Goal: Information Seeking & Learning: Learn about a topic

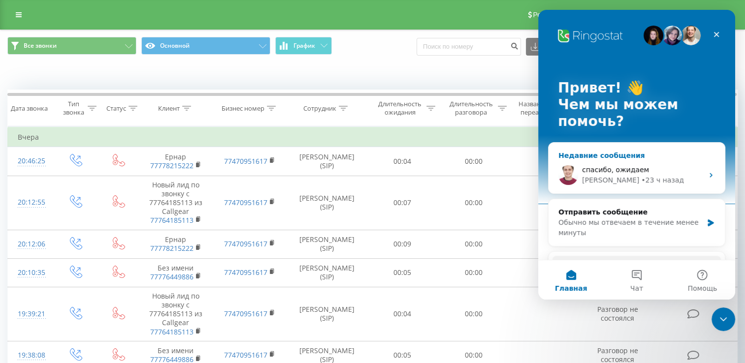
click at [671, 170] on div "спасибо, ожидаем" at bounding box center [642, 170] width 121 height 10
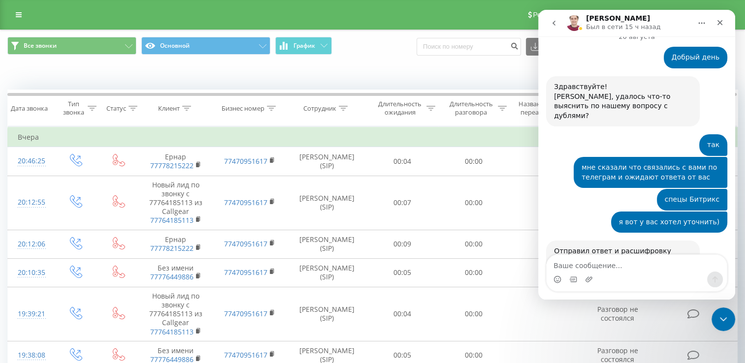
scroll to position [1751, 0]
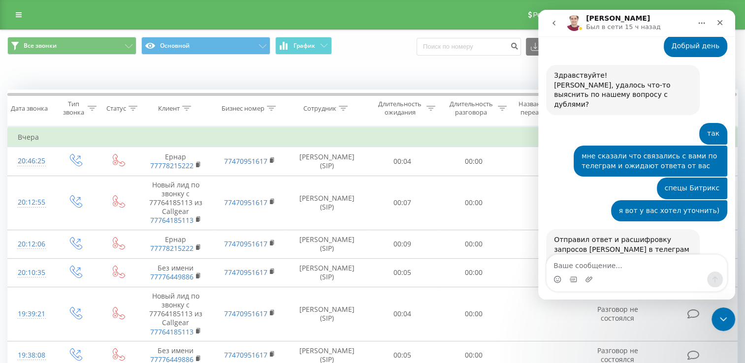
click at [318, 71] on div "Когда данные могут отличаться от других систем" at bounding box center [512, 75] width 465 height 10
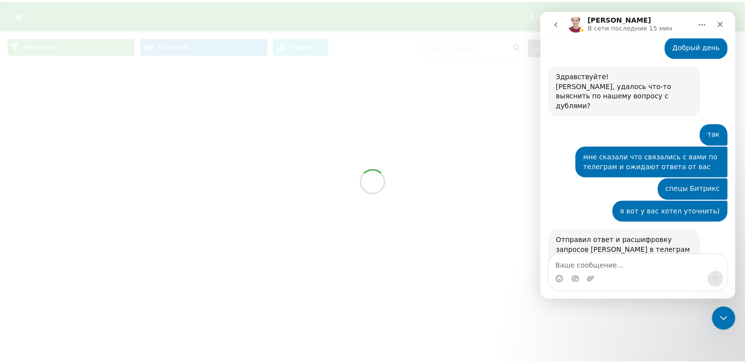
scroll to position [1751, 0]
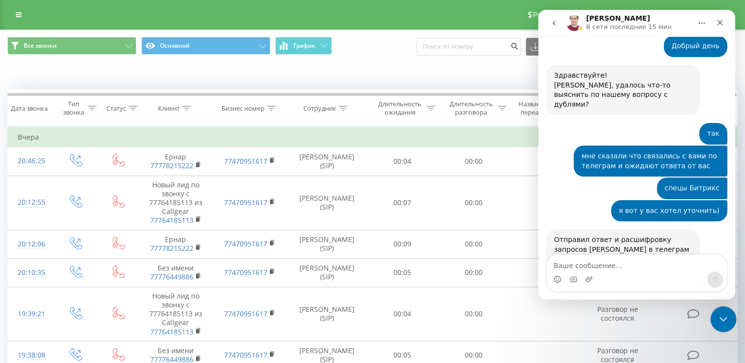
click at [719, 320] on icon "Закрыть службу сообщений Intercom" at bounding box center [722, 318] width 12 height 12
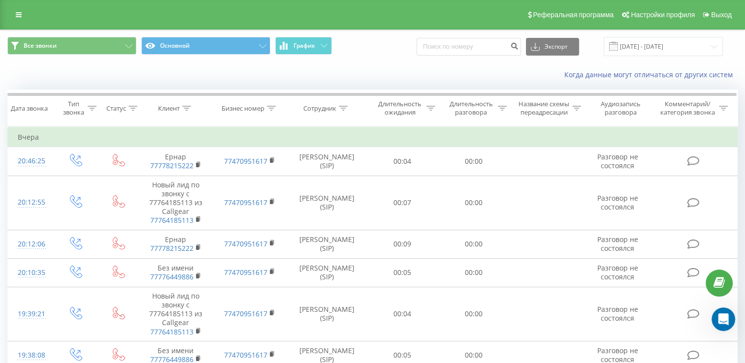
scroll to position [1750, 0]
click at [318, 76] on div "Когда данные могут отличаться от других систем" at bounding box center [512, 75] width 465 height 10
click at [251, 76] on div "Когда данные могут отличаться от других систем" at bounding box center [372, 75] width 744 height 24
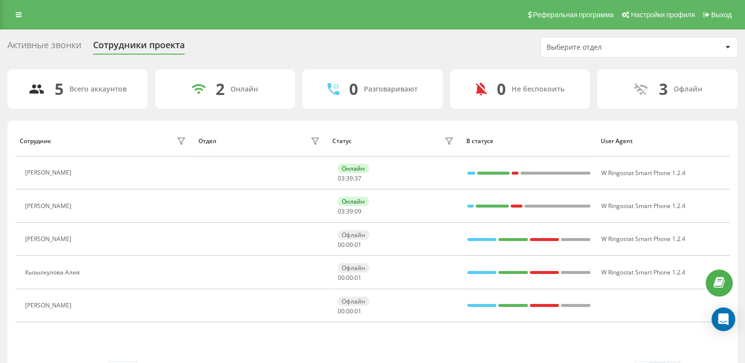
click at [151, 113] on div "5 Всего аккаунтов 2 Онлайн 0 Разговаривают 0 Не беспокоить 3 [PERSON_NAME] Отде…" at bounding box center [372, 227] width 730 height 317
